Goal: Task Accomplishment & Management: Use online tool/utility

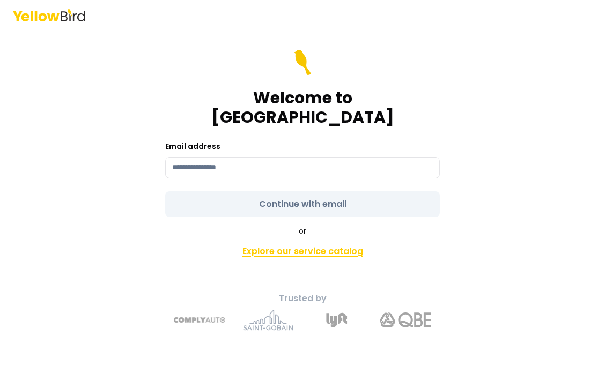
click at [332, 243] on link "Explore our service catalog" at bounding box center [302, 251] width 377 height 21
